Goal: Communication & Community: Participate in discussion

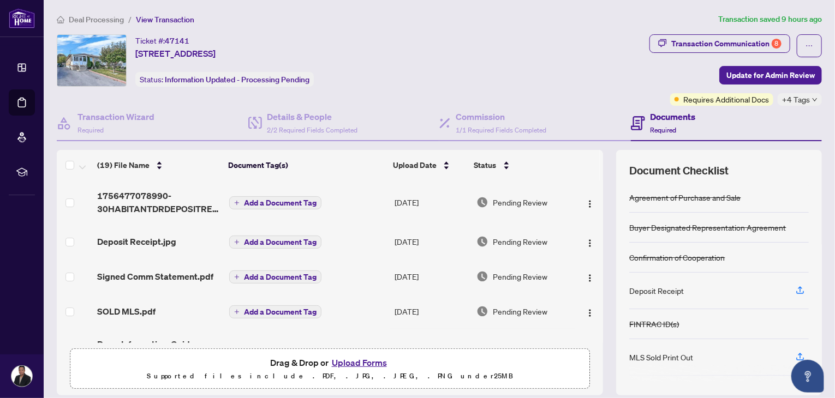
scroll to position [649, 0]
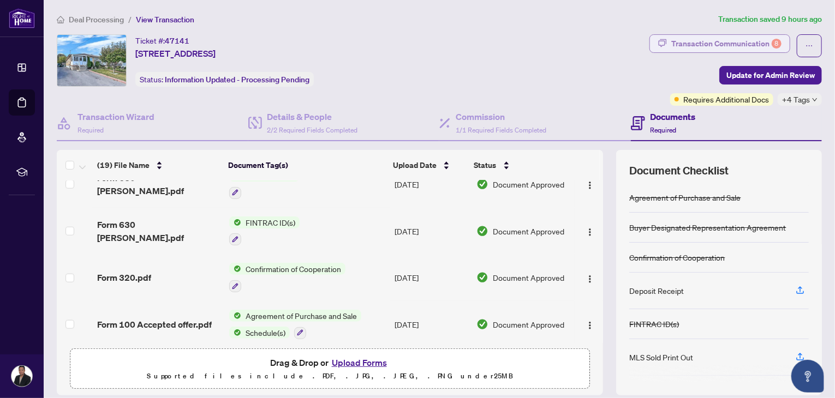
click at [710, 45] on div "Transaction Communication 8" at bounding box center [726, 43] width 110 height 17
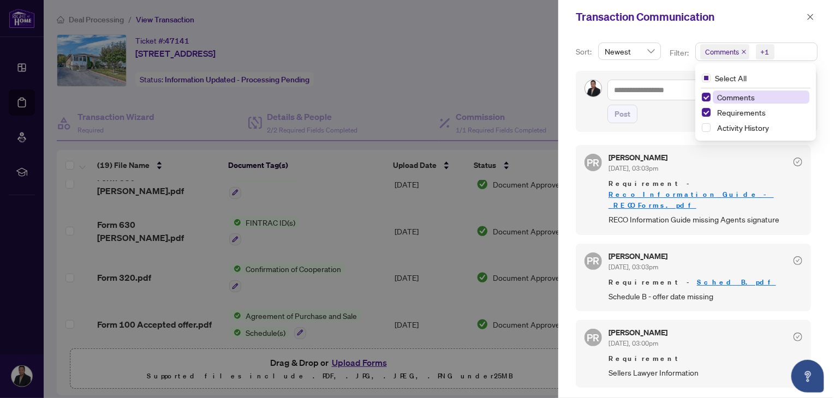
click at [720, 55] on span "Comments" at bounding box center [722, 51] width 34 height 11
click at [724, 96] on span "Comments" at bounding box center [736, 97] width 38 height 10
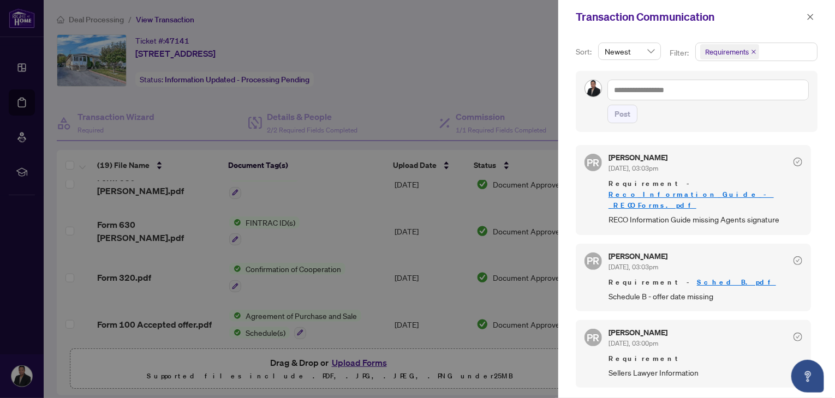
click at [449, 35] on div at bounding box center [417, 199] width 835 height 398
drag, startPoint x: 810, startPoint y: 16, endPoint x: 539, endPoint y: 73, distance: 276.6
click at [539, 73] on div at bounding box center [417, 199] width 835 height 398
click at [386, 127] on div at bounding box center [417, 199] width 835 height 398
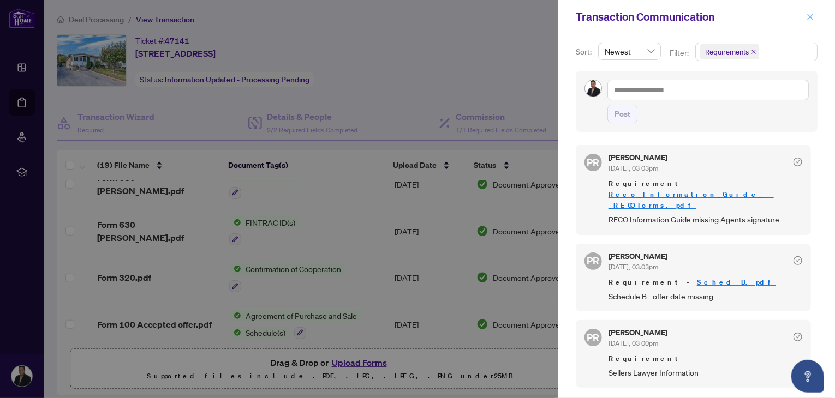
click at [811, 12] on span "button" at bounding box center [810, 16] width 8 height 17
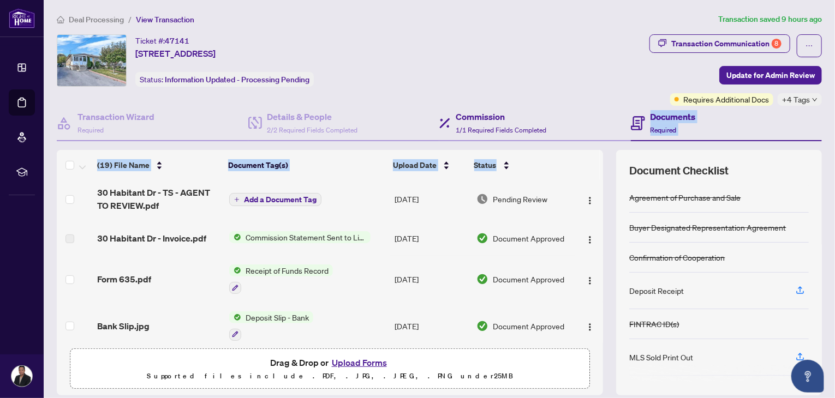
scroll to position [0, 0]
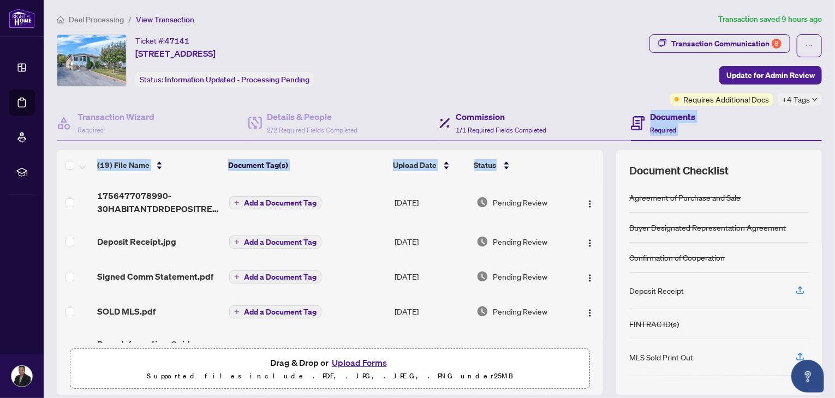
drag, startPoint x: 591, startPoint y: 323, endPoint x: 575, endPoint y: 136, distance: 187.8
click at [575, 136] on div "Transaction Wizard Required Details & People 2/2 Required Fields Completed Comm…" at bounding box center [439, 251] width 765 height 290
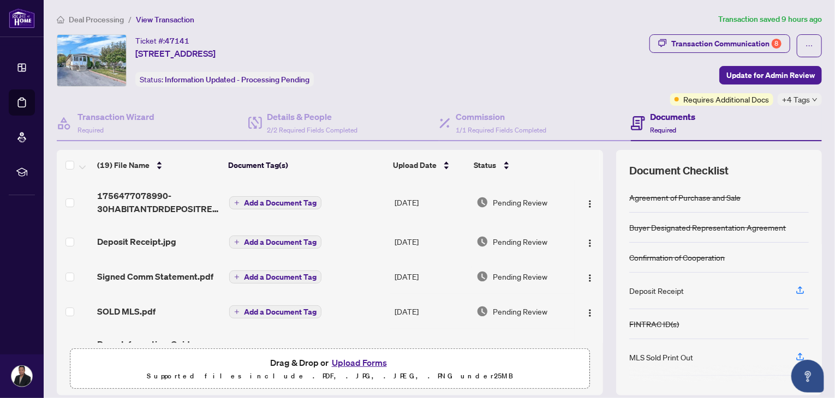
click at [576, 55] on div "Ticket #: 47141 [STREET_ADDRESS] Status: Information Updated - Processing Pendi…" at bounding box center [351, 60] width 588 height 52
drag, startPoint x: 596, startPoint y: 201, endPoint x: 600, endPoint y: 226, distance: 25.5
click at [600, 226] on div "(19) File Name Document Tag(s) Upload Date Status 1756477078990-30HABITANTDRDEP…" at bounding box center [439, 272] width 765 height 245
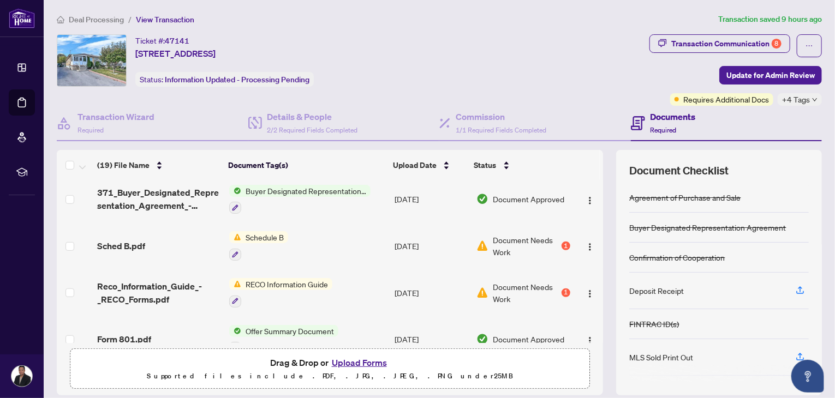
scroll to position [449, 0]
